Goal: Task Accomplishment & Management: Manage account settings

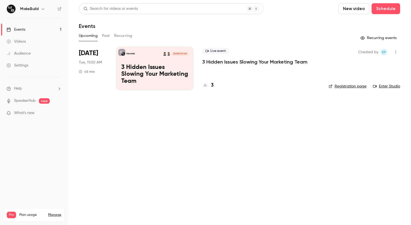
click at [242, 60] on p "3 Hidden Issues Slowing Your Marketing Team" at bounding box center [254, 62] width 105 height 7
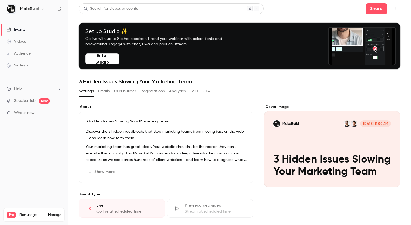
click at [157, 91] on button "Registrations" at bounding box center [153, 91] width 24 height 9
